Goal: Transaction & Acquisition: Purchase product/service

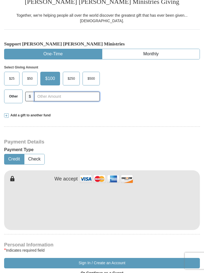
click at [69, 92] on input "text" at bounding box center [66, 97] width 65 height 10
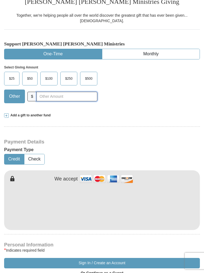
scroll to position [121, 0]
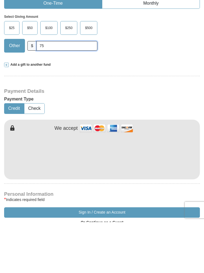
type input "75"
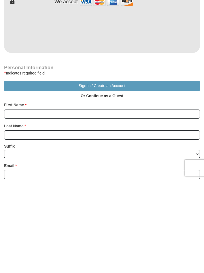
scroll to position [206, 0]
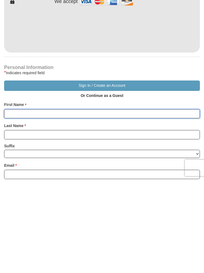
click at [76, 202] on input "First Name *" at bounding box center [101, 206] width 195 height 9
type input "[PERSON_NAME]"
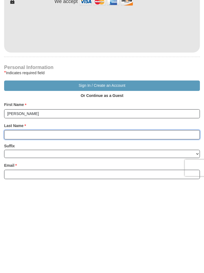
type input "[PERSON_NAME]"
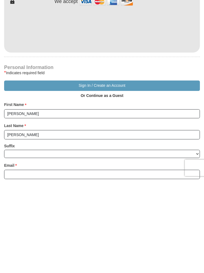
scroll to position [299, 0]
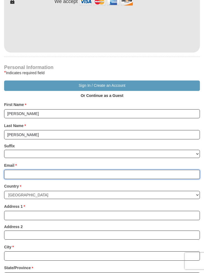
click at [80, 170] on input "Email *" at bounding box center [101, 174] width 195 height 9
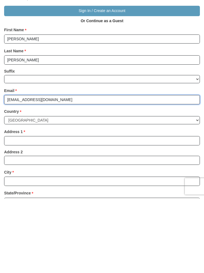
type input "[EMAIL_ADDRESS][DOMAIN_NAME]"
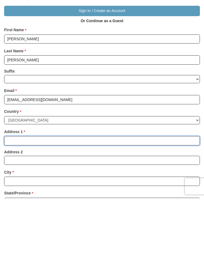
click at [66, 211] on input "Address 1 *" at bounding box center [101, 215] width 195 height 9
type input "[STREET_ADDRESS]"
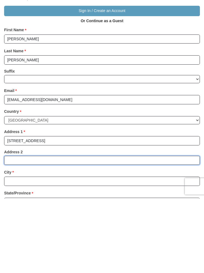
click at [97, 230] on input "Address 2" at bounding box center [101, 234] width 195 height 9
type input "F17"
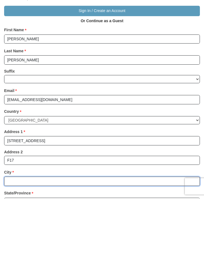
click at [90, 251] on input "City *" at bounding box center [101, 255] width 195 height 9
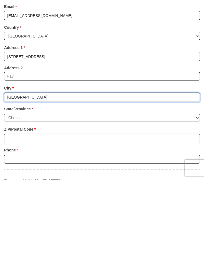
type input "[GEOGRAPHIC_DATA]"
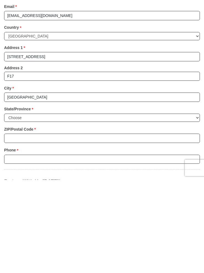
click at [72, 198] on div "State/Province * Choose [US_STATE] [US_STATE] [US_STATE] [US_STATE] [US_STATE] …" at bounding box center [101, 207] width 195 height 18
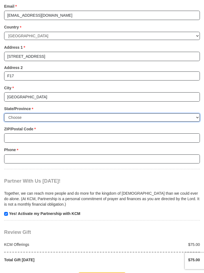
click at [83, 113] on select "Choose [US_STATE] [US_STATE] [US_STATE] [US_STATE] [US_STATE] Armed Forces Amer…" at bounding box center [101, 117] width 195 height 8
select select "NY"
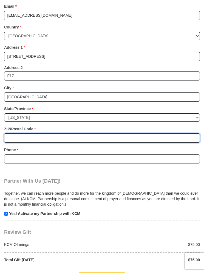
click at [67, 133] on input "ZIP/Postal Code *" at bounding box center [101, 137] width 195 height 9
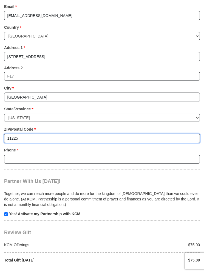
type input "11225"
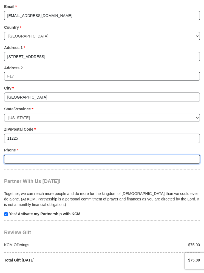
click at [70, 155] on input "Phone * *" at bounding box center [101, 159] width 195 height 9
type input "U"
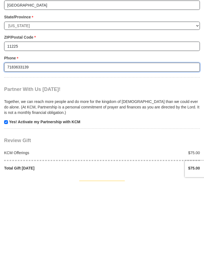
type input "7183633139"
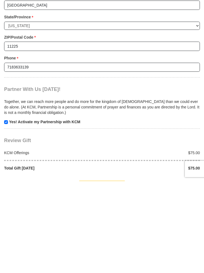
click at [9, 212] on strong "Yes! Activate my Partnership with KCM" at bounding box center [44, 214] width 71 height 4
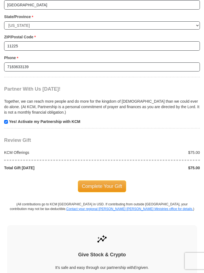
click at [7, 120] on input "checkbox" at bounding box center [6, 122] width 4 height 4
checkbox input "false"
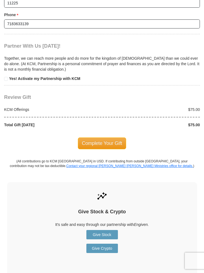
scroll to position [593, 0]
click at [92, 137] on span "Complete Your Gift" at bounding box center [102, 142] width 48 height 11
